Goal: Information Seeking & Learning: Learn about a topic

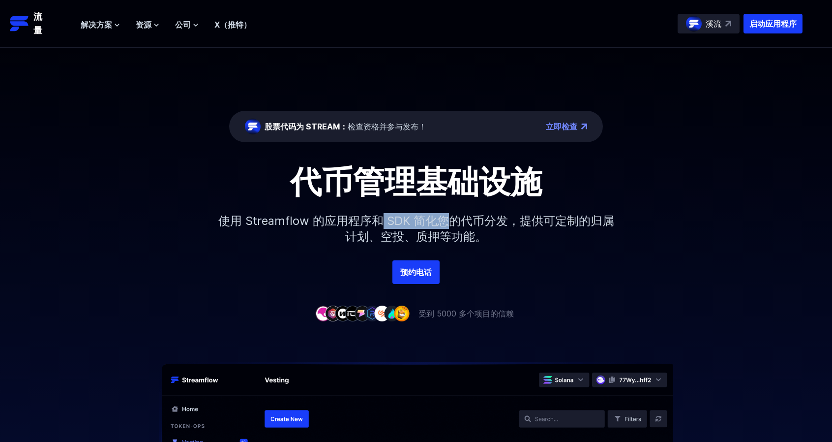
click at [447, 221] on font "使用 Streamflow 的应用程序和 SDK 简化您的代币分发，提供可定制的归属计划、空投、质押等功能。" at bounding box center [416, 228] width 396 height 30
click at [482, 221] on font "使用 Streamflow 的应用程序和 SDK 简化您的代币分发，提供可定制的归属计划、空投、质押等功能。" at bounding box center [416, 228] width 396 height 30
drag, startPoint x: 486, startPoint y: 221, endPoint x: 527, endPoint y: 221, distance: 40.8
click at [488, 221] on font "使用 Streamflow 的应用程序和 SDK 简化您的代币分发，提供可定制的归属计划、空投、质押等功能。" at bounding box center [416, 228] width 396 height 30
drag, startPoint x: 585, startPoint y: 224, endPoint x: 606, endPoint y: 227, distance: 20.9
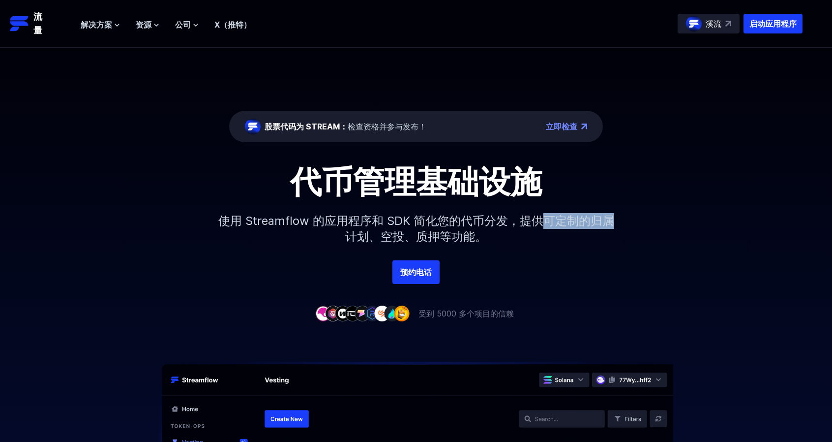
click at [606, 227] on font "使用 Streamflow 的应用程序和 SDK 简化您的代币分发，提供可定制的归属计划、空投、质押等功能。" at bounding box center [416, 228] width 396 height 30
click at [469, 234] on font "使用 Streamflow 的应用程序和 SDK 简化您的代币分发，提供可定制的归属计划、空投、质押等功能。" at bounding box center [416, 228] width 396 height 30
drag, startPoint x: 408, startPoint y: 236, endPoint x: 486, endPoint y: 237, distance: 77.7
click at [468, 236] on font "使用 Streamflow 的应用程序和 SDK 简化您的代币分发，提供可定制的归属计划、空投、质押等功能。" at bounding box center [416, 228] width 396 height 30
click at [501, 239] on p "使用 Streamflow 的应用程序和 SDK 简化您的代币分发，提供可定制的归属计划、空投、质押等功能。" at bounding box center [416, 228] width 423 height 63
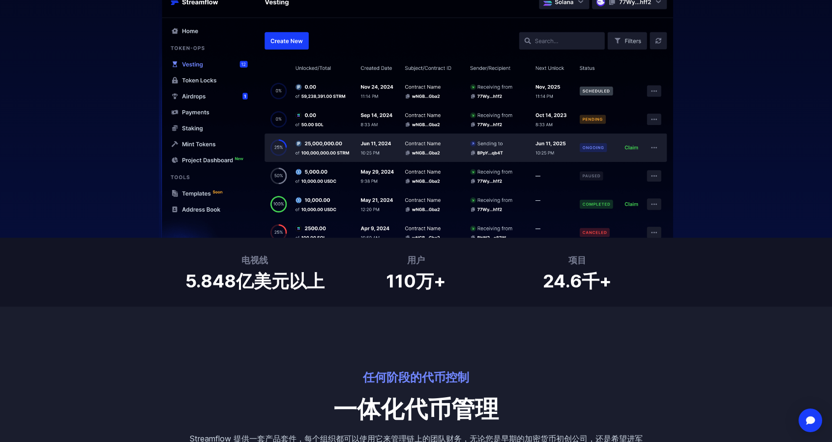
scroll to position [393, 0]
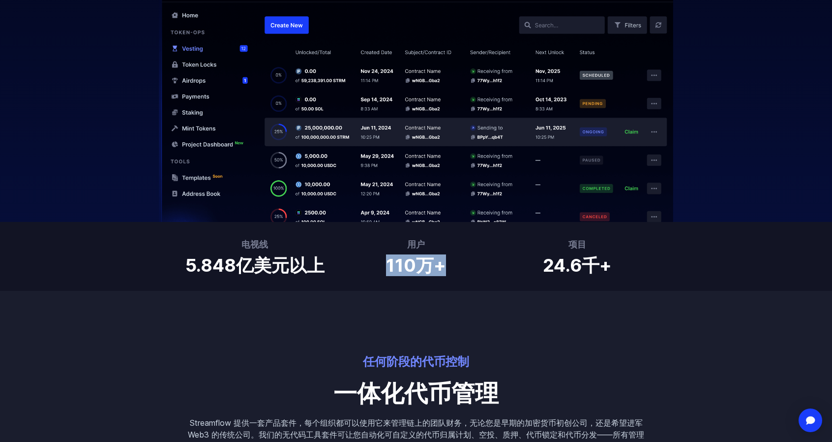
drag, startPoint x: 399, startPoint y: 265, endPoint x: 452, endPoint y: 265, distance: 53.1
click at [452, 265] on div "用户 110万+" at bounding box center [415, 255] width 149 height 37
click at [421, 297] on div "任何阶段的代币控制 一体化代币管理 Streamflow 提供一套产品套件，每个组织都可以使用它来管理链上的团队财务，无论您是早期的加密货币初创公司，还是希望…" at bounding box center [416, 371] width 472 height 161
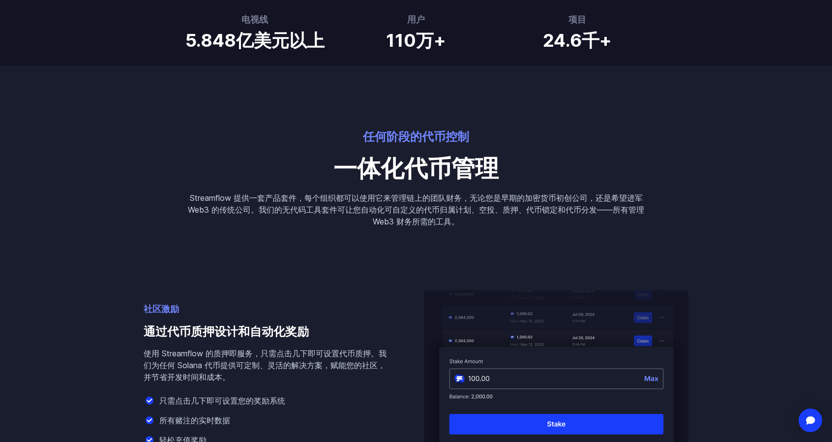
scroll to position [737, 0]
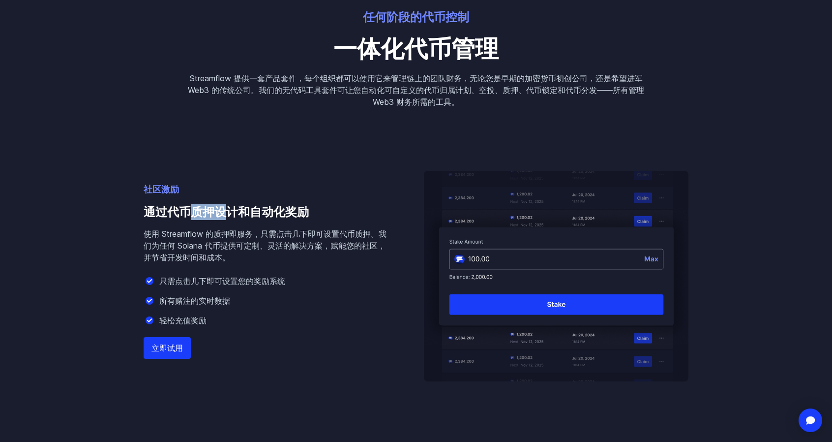
drag, startPoint x: 201, startPoint y: 212, endPoint x: 244, endPoint y: 212, distance: 43.3
click at [243, 212] on font "通过代币质押设计和自动化奖励" at bounding box center [226, 212] width 165 height 14
drag, startPoint x: 245, startPoint y: 214, endPoint x: 224, endPoint y: 216, distance: 20.7
click at [245, 215] on font "通过代币质押设计和自动化奖励" at bounding box center [226, 212] width 165 height 14
click at [197, 216] on font "通过代币质押设计和自动化奖励" at bounding box center [226, 212] width 165 height 14
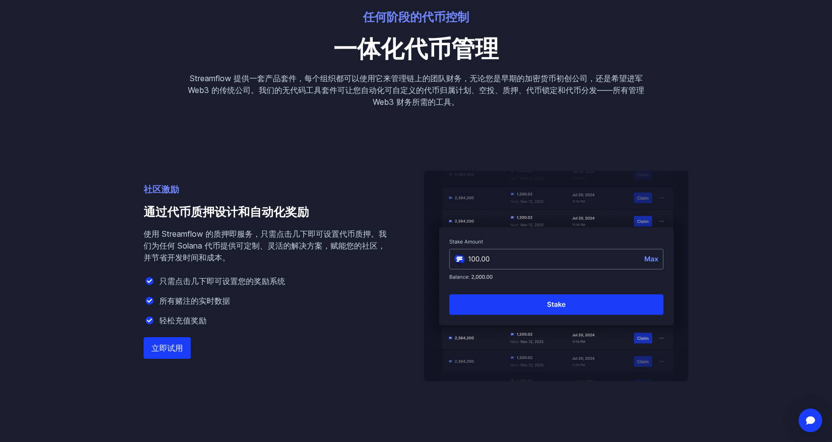
click at [262, 216] on font "通过代币质押设计和自动化奖励" at bounding box center [226, 212] width 165 height 14
click at [264, 234] on font "使用 Streamflow 的质押即服务，只需点击几下即可设置代币质押。我们为任何 Solana 代币提供可定制、灵活的解决方案，赋能您的社区，并节省开发时间…" at bounding box center [265, 245] width 243 height 33
drag, startPoint x: 163, startPoint y: 235, endPoint x: 204, endPoint y: 235, distance: 40.3
click at [204, 235] on font "使用 Streamflow 的质押即服务，只需点击几下即可设置代币质押。我们为任何 Solana 代币提供可定制、灵活的解决方案，赋能您的社区，并节省开发时间…" at bounding box center [265, 245] width 243 height 33
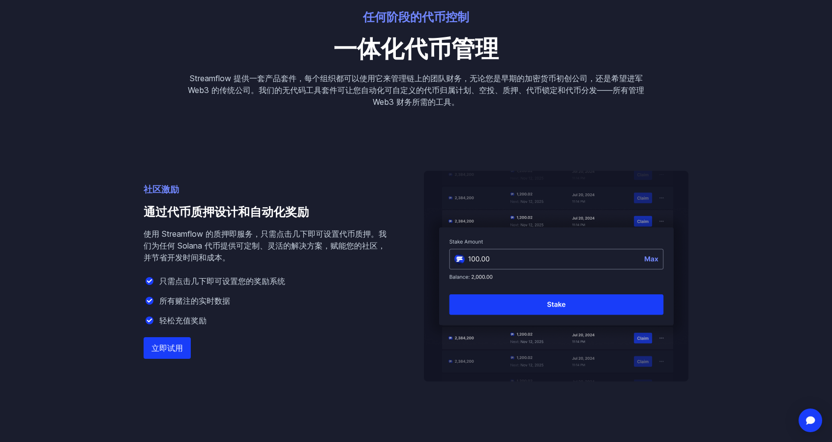
click at [217, 237] on font "使用 Streamflow 的质押即服务，只需点击几下即可设置代币质押。我们为任何 Solana 代币提供可定制、灵活的解决方案，赋能您的社区，并节省开发时间…" at bounding box center [265, 245] width 243 height 33
click at [169, 242] on font "使用 Streamflow 的质押即服务，只需点击几下即可设置代币质押。我们为任何 Solana 代币提供可定制、灵活的解决方案，赋能您的社区，并节省开发时间…" at bounding box center [265, 245] width 243 height 33
click at [185, 244] on font "使用 Streamflow 的质押即服务，只需点击几下即可设置代币质押。我们为任何 Solana 代币提供可定制、灵活的解决方案，赋能您的社区，并节省开发时间…" at bounding box center [265, 245] width 243 height 33
click at [233, 245] on font "使用 Streamflow 的质押即服务，只需点击几下即可设置代币质押。我们为任何 Solana 代币提供可定制、灵活的解决方案，赋能您的社区，并节省开发时间…" at bounding box center [265, 245] width 243 height 33
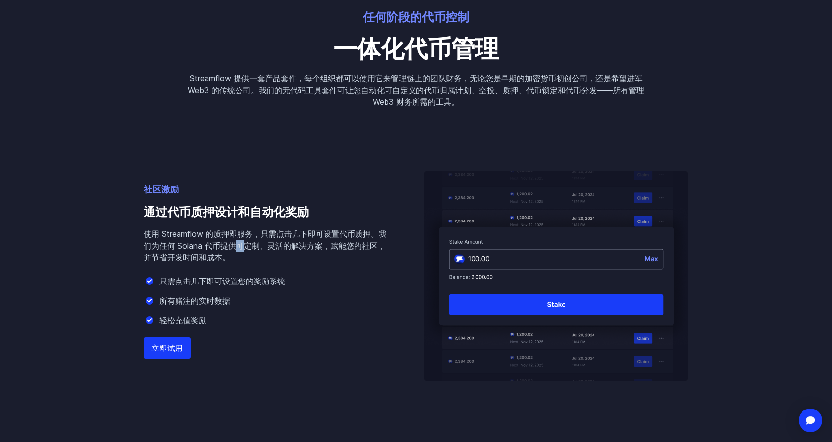
click at [233, 245] on font "使用 Streamflow 的质押即服务，只需点击几下即可设置代币质押。我们为任何 Solana 代币提供可定制、灵活的解决方案，赋能您的社区，并节省开发时间…" at bounding box center [265, 245] width 243 height 33
drag, startPoint x: 193, startPoint y: 245, endPoint x: 225, endPoint y: 246, distance: 32.5
click at [194, 245] on font "使用 Streamflow 的质押即服务，只需点击几下即可设置代币质押。我们为任何 Solana 代币提供可定制、灵活的解决方案，赋能您的社区，并节省开发时间…" at bounding box center [265, 245] width 243 height 33
click at [252, 246] on font "使用 Streamflow 的质押即服务，只需点击几下即可设置代币质押。我们为任何 Solana 代币提供可定制、灵活的解决方案，赋能您的社区，并节省开发时间…" at bounding box center [265, 245] width 243 height 33
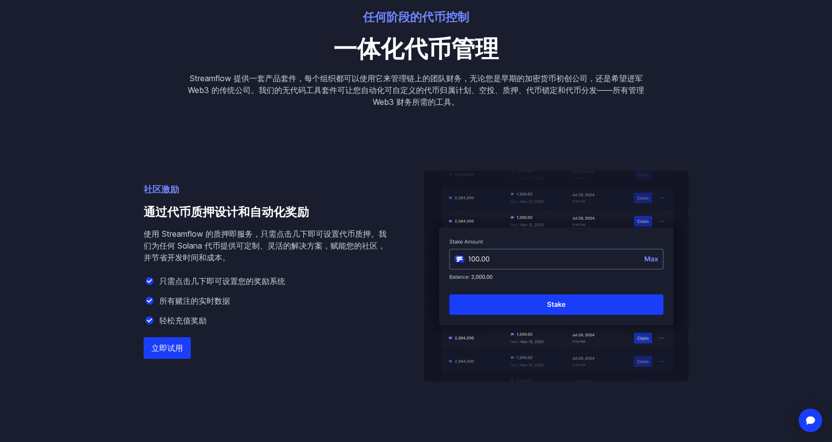
click at [300, 249] on font "使用 Streamflow 的质押即服务，只需点击几下即可设置代币质押。我们为任何 Solana 代币提供可定制、灵活的解决方案，赋能您的社区，并节省开发时间…" at bounding box center [265, 245] width 243 height 33
drag, startPoint x: 293, startPoint y: 245, endPoint x: 360, endPoint y: 245, distance: 66.9
click at [360, 245] on font "使用 Streamflow 的质押即服务，只需点击几下即可设置代币质押。我们为任何 Solana 代币提供可定制、灵活的解决方案，赋能您的社区，并节省开发时间…" at bounding box center [265, 245] width 243 height 33
click at [286, 266] on div "社区激励 通过代币质押设计和自动化奖励 使用 Streamflow 的质押即服务，只需点击几下即可设置代币质押。我们为任何 Solana 代币提供可定制、灵活…" at bounding box center [268, 281] width 249 height 199
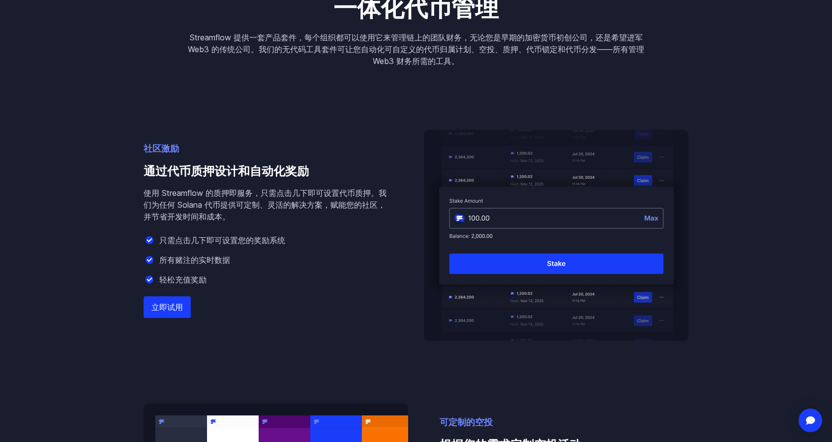
scroll to position [836, 0]
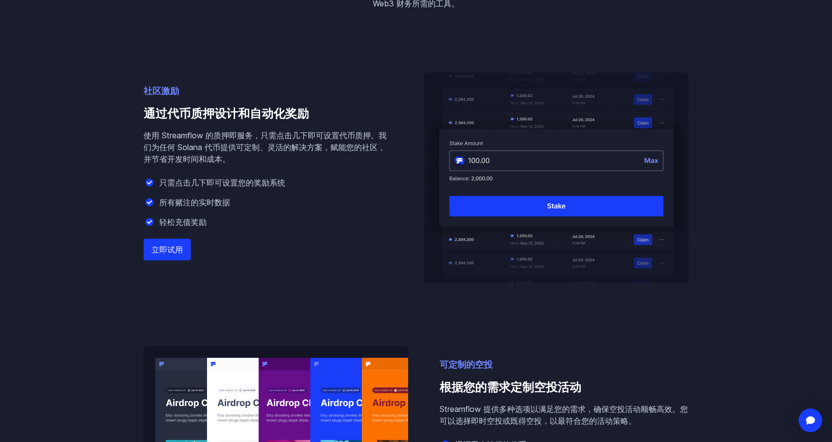
click at [163, 251] on font "立即试用" at bounding box center [166, 249] width 31 height 10
